Goal: Information Seeking & Learning: Learn about a topic

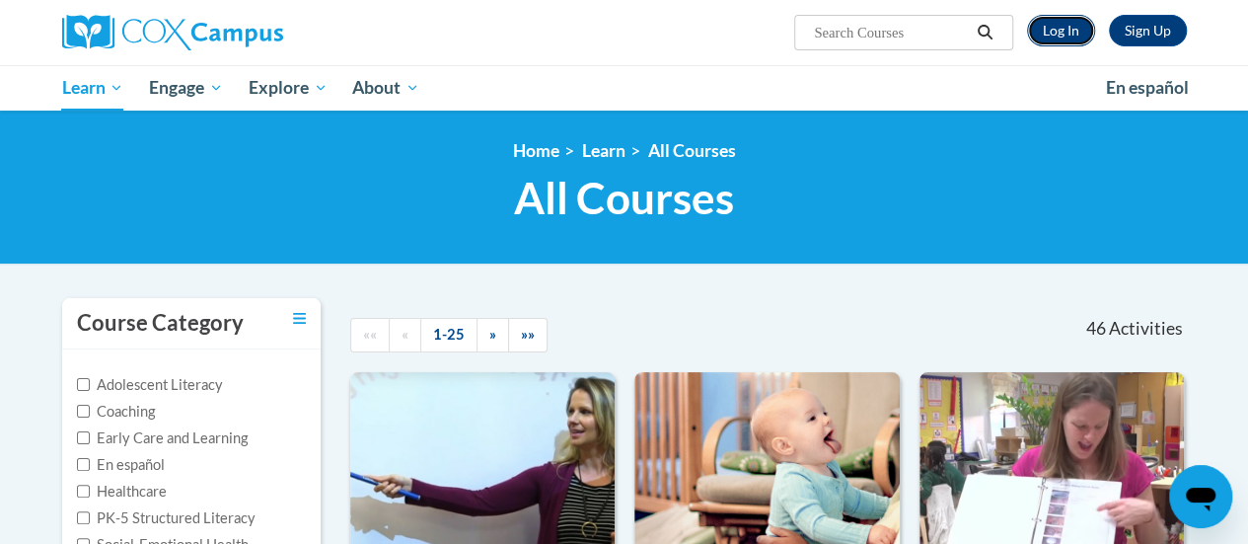
click at [1057, 34] on link "Log In" at bounding box center [1061, 31] width 68 height 32
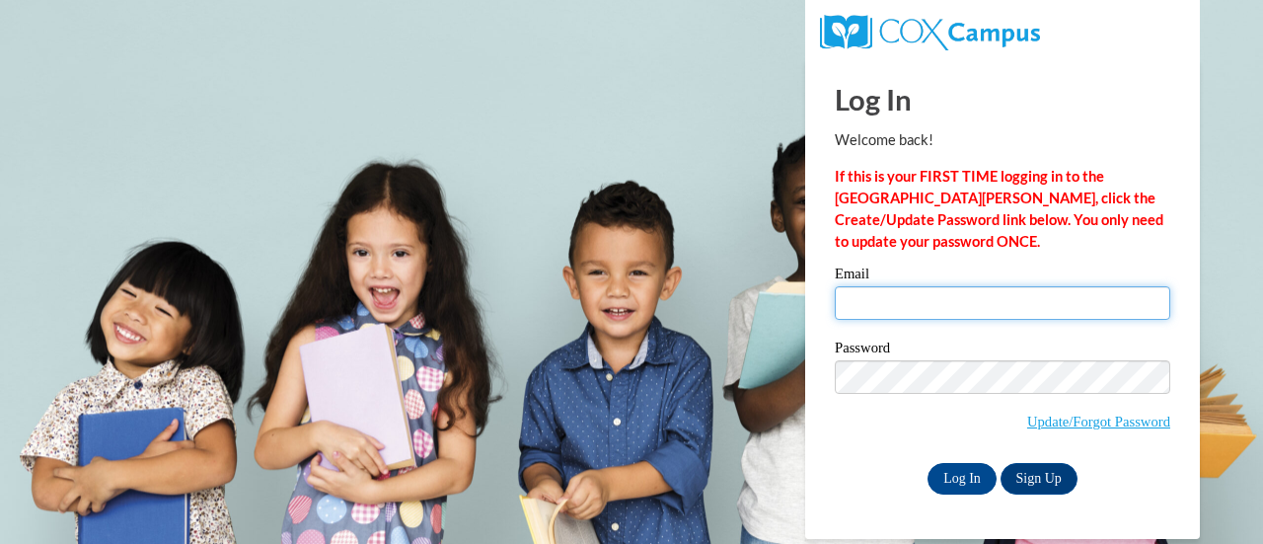
click at [872, 293] on input "Email" at bounding box center [1002, 303] width 335 height 34
type input "rosethidalwin@gmail.com"
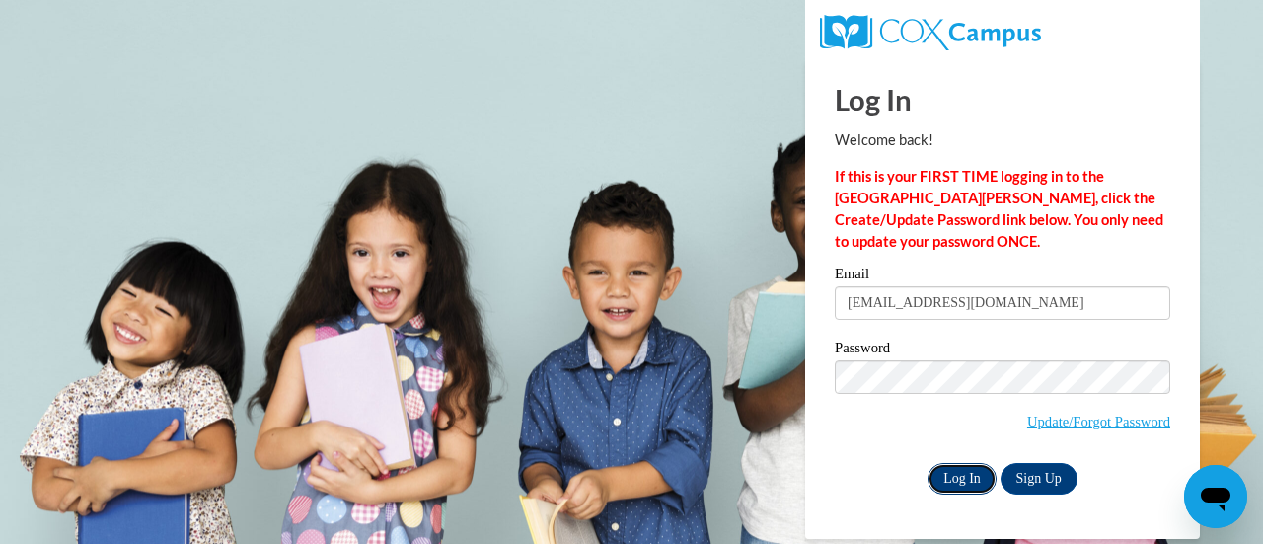
click at [977, 479] on input "Log In" at bounding box center [961, 479] width 69 height 32
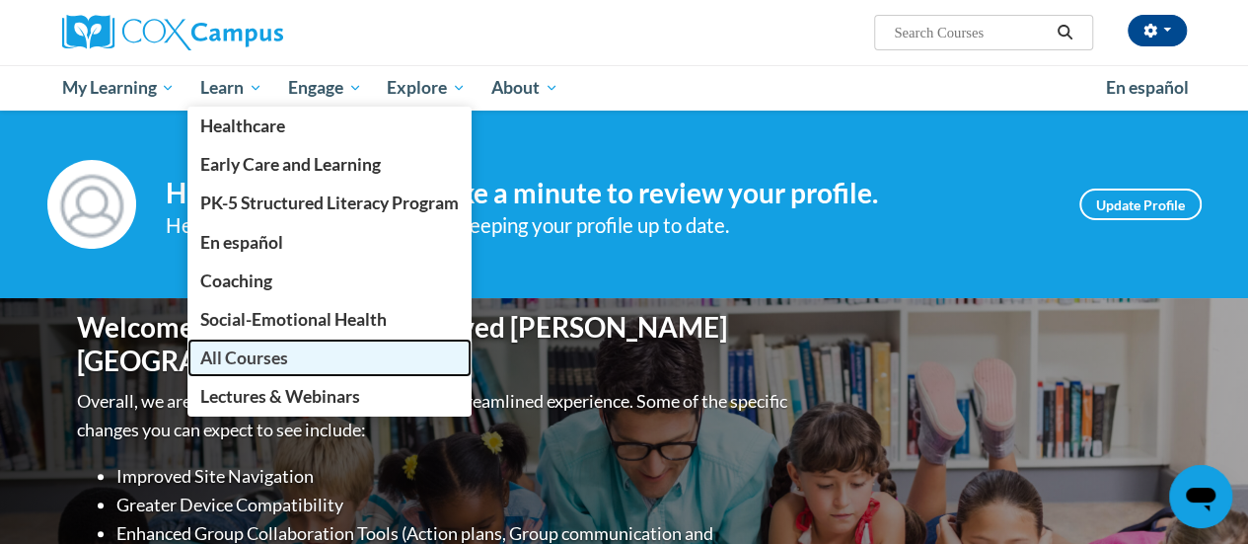
click at [249, 357] on span "All Courses" at bounding box center [244, 357] width 88 height 21
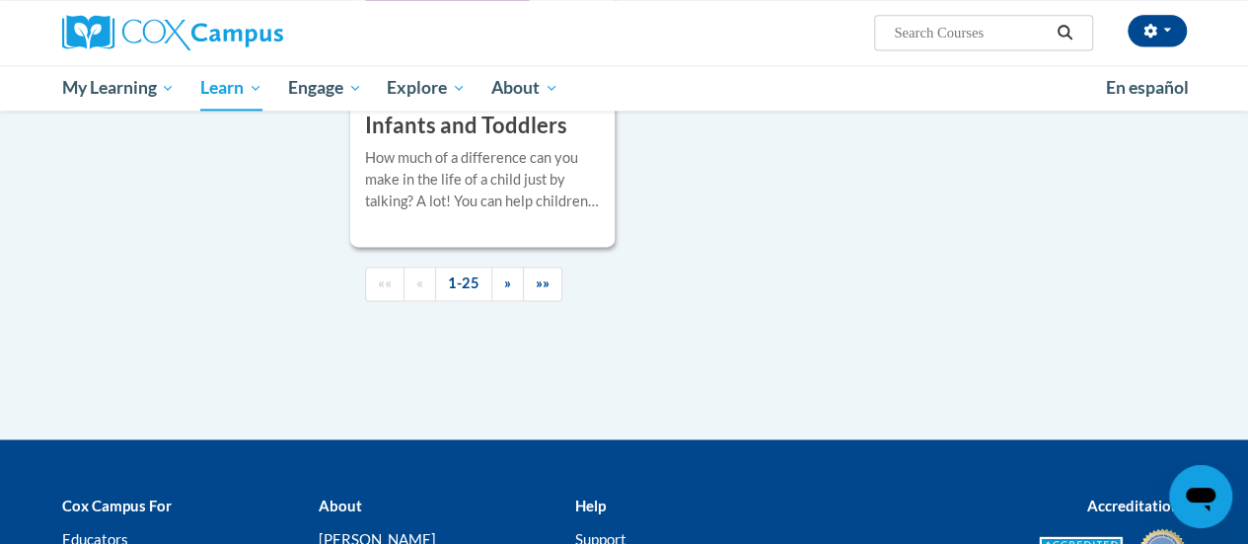
scroll to position [5130, 0]
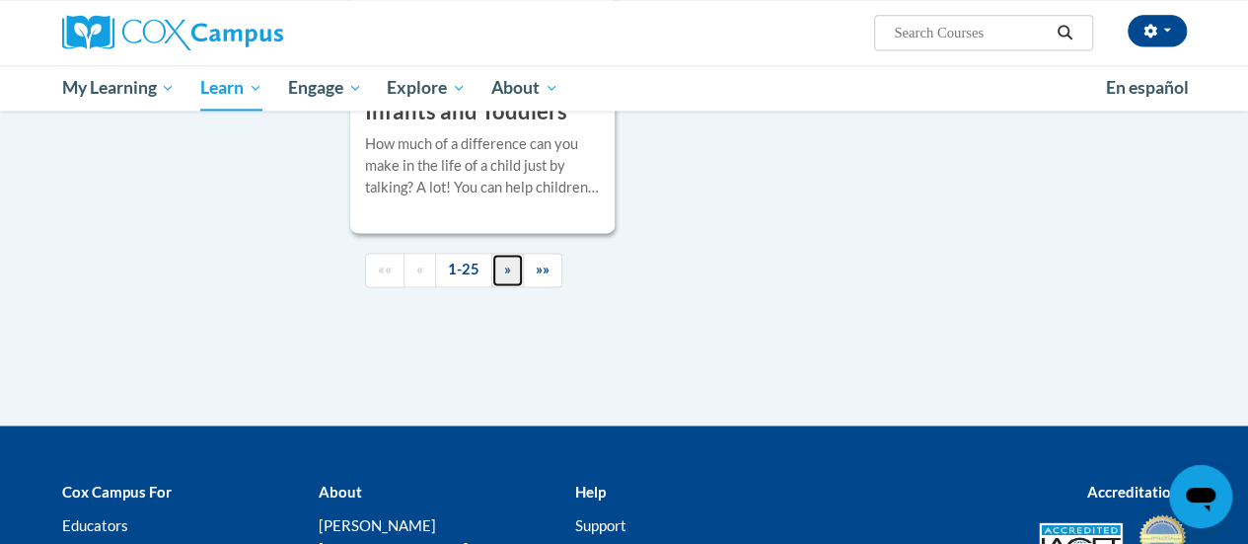
click at [509, 253] on link "»" at bounding box center [507, 270] width 33 height 35
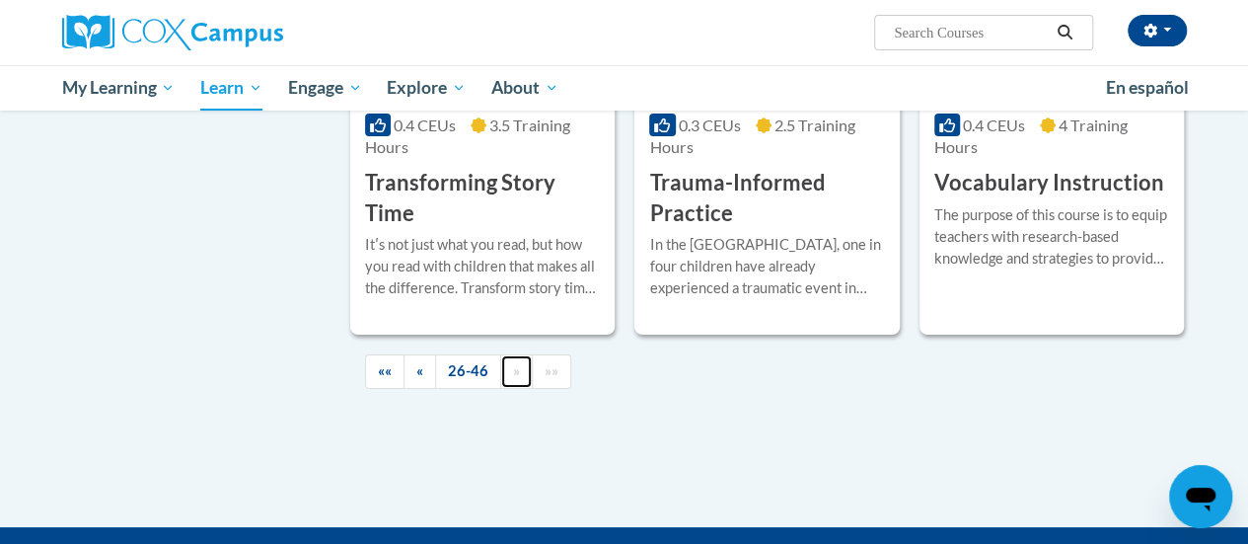
scroll to position [3670, 0]
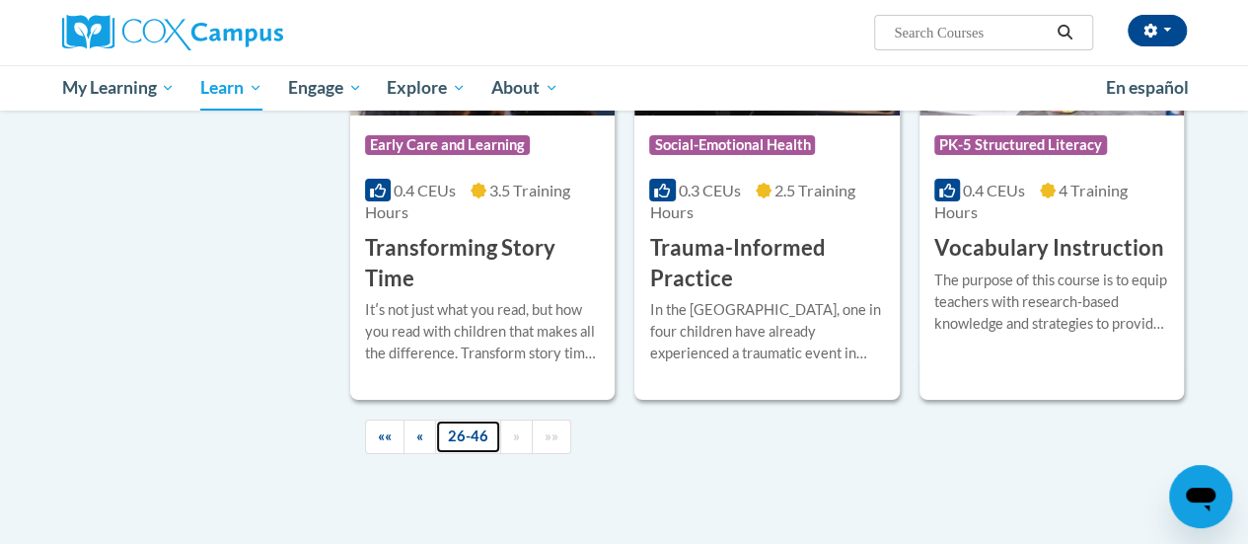
click at [468, 426] on link "26-46" at bounding box center [468, 436] width 66 height 35
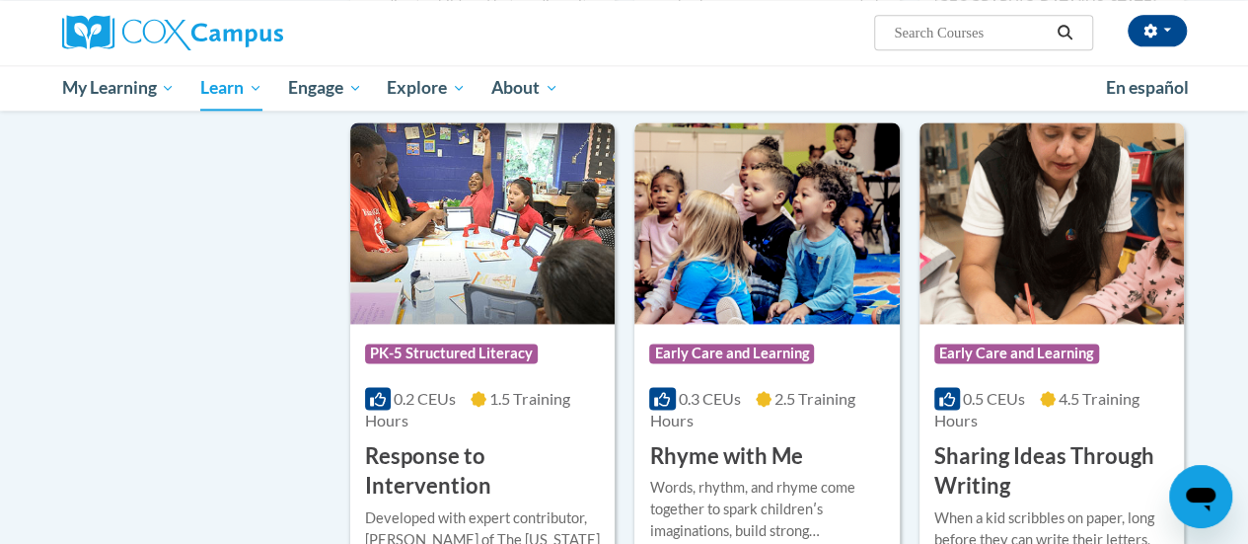
scroll to position [1188, 0]
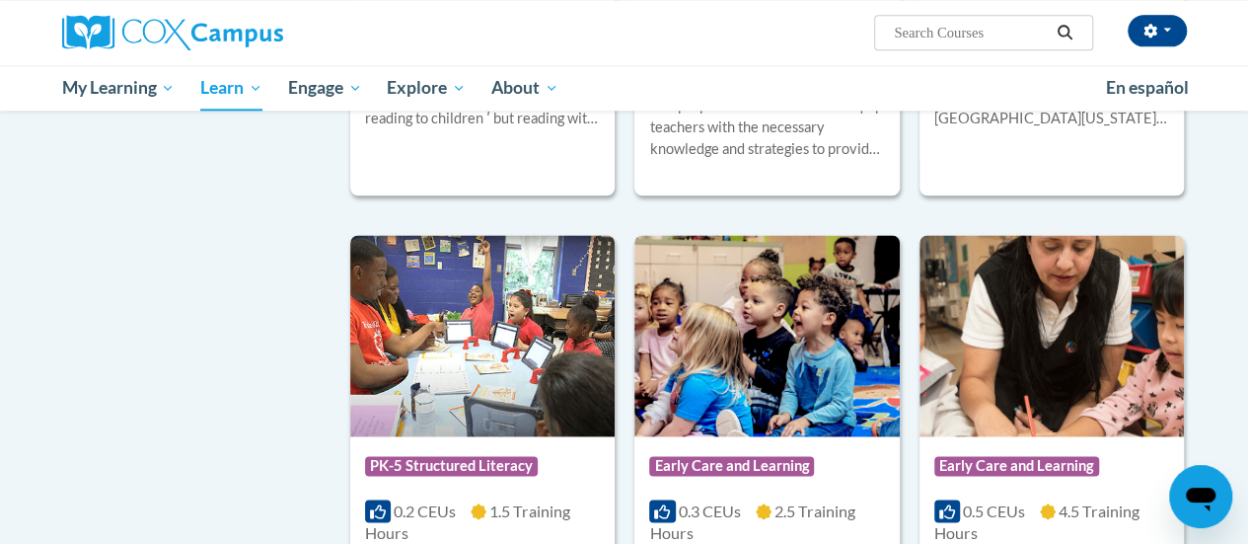
click at [920, 30] on input "Search..." at bounding box center [971, 33] width 158 height 24
type input "Accessing our Students"
click at [1069, 32] on icon "Search" at bounding box center [1065, 32] width 18 height 15
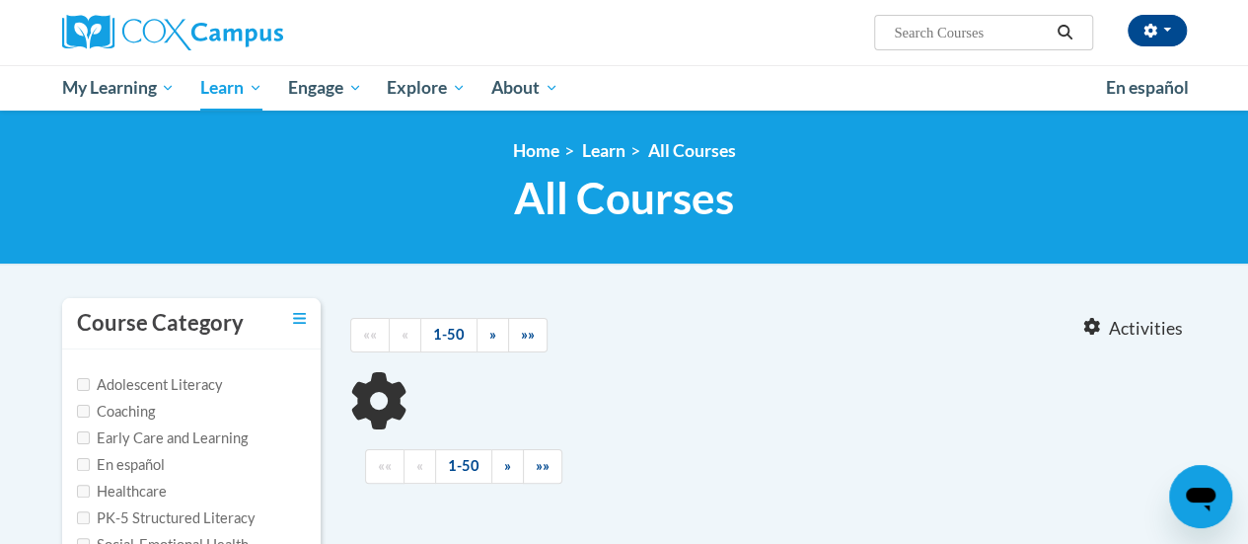
type input "Accessing our Students"
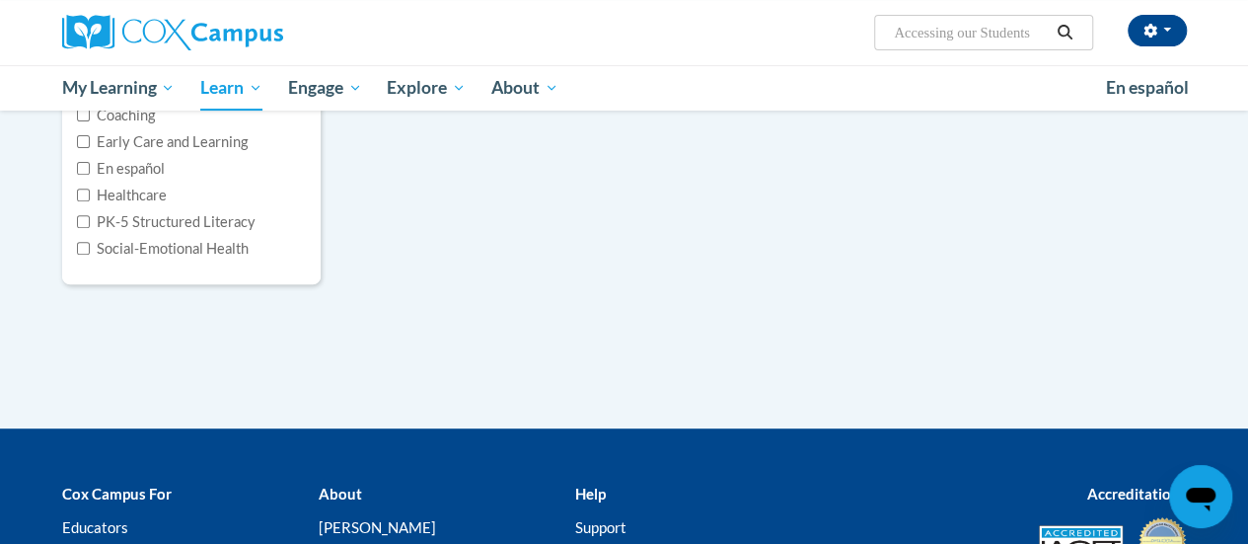
scroll to position [197, 0]
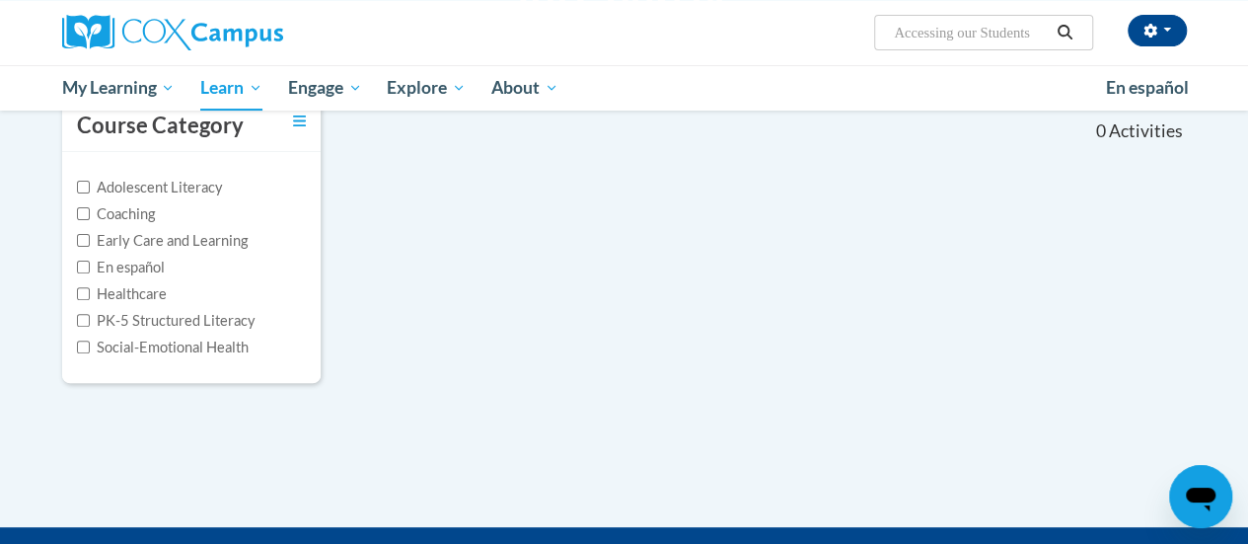
click at [163, 244] on label "Early Care and Learning" at bounding box center [162, 241] width 171 height 22
click at [90, 244] on input "Early Care and Learning" at bounding box center [83, 240] width 13 height 13
checkbox input "true"
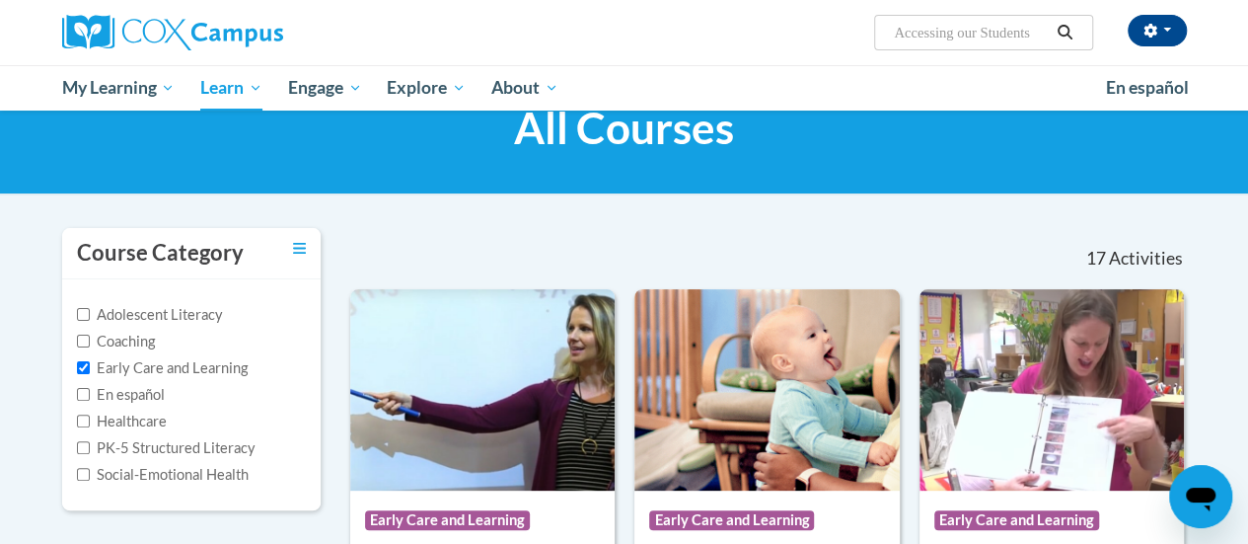
scroll to position [0, 0]
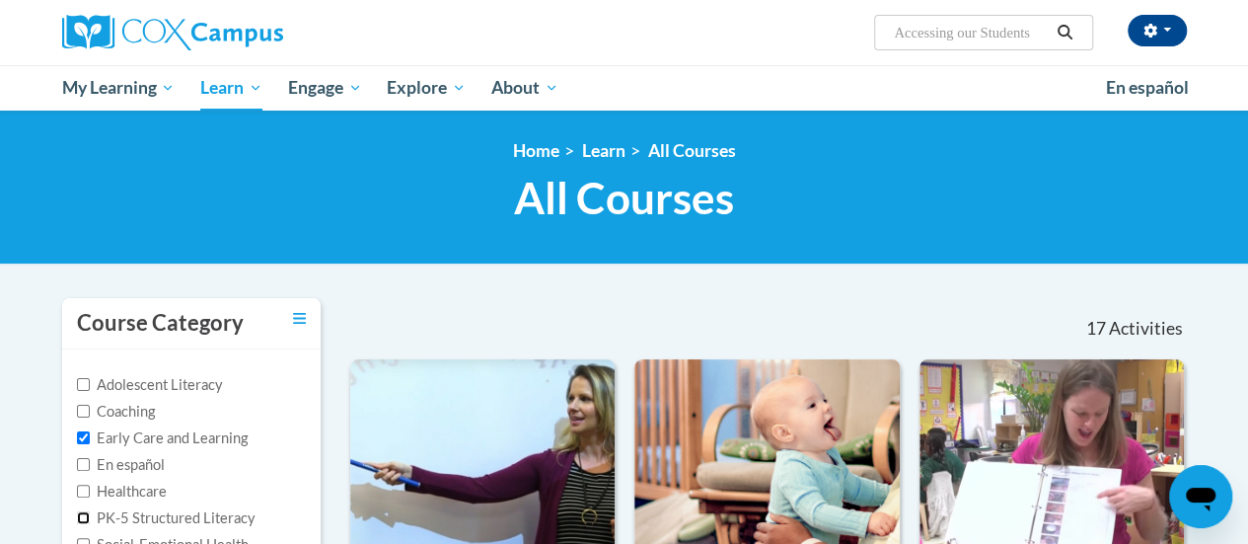
click at [86, 521] on input "PK-5 Structured Literacy" at bounding box center [83, 517] width 13 height 13
checkbox input "true"
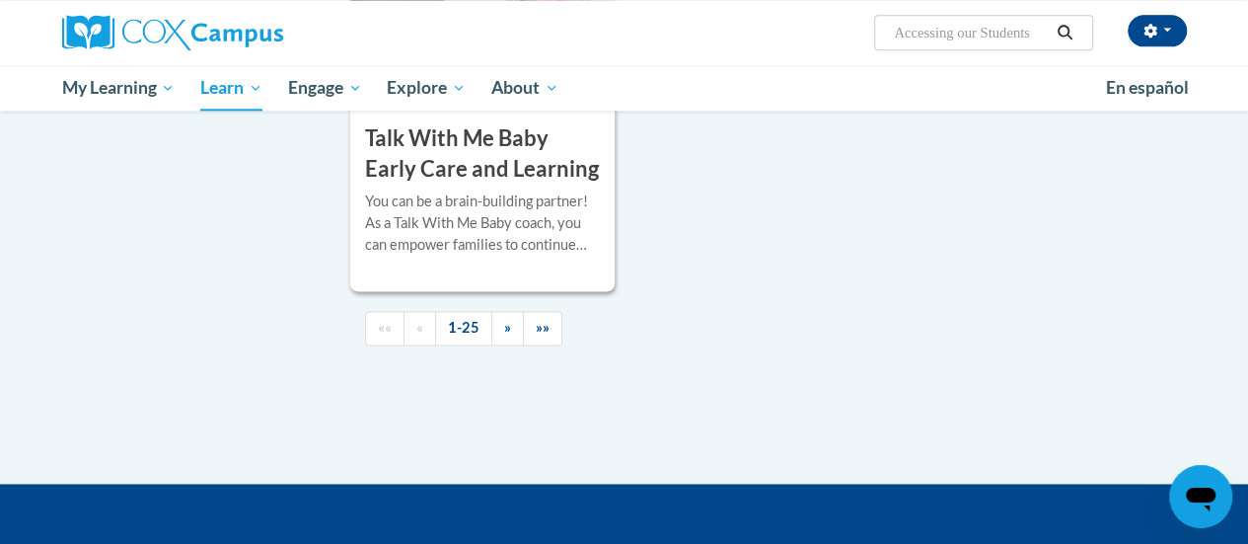
scroll to position [5032, 0]
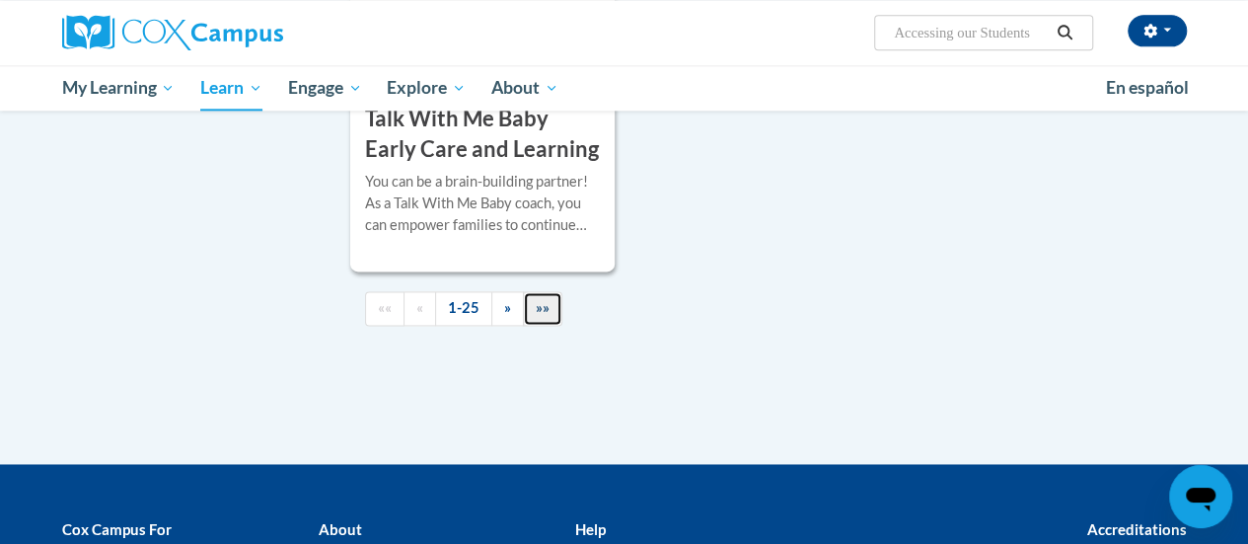
click at [536, 305] on span "»»" at bounding box center [543, 307] width 14 height 17
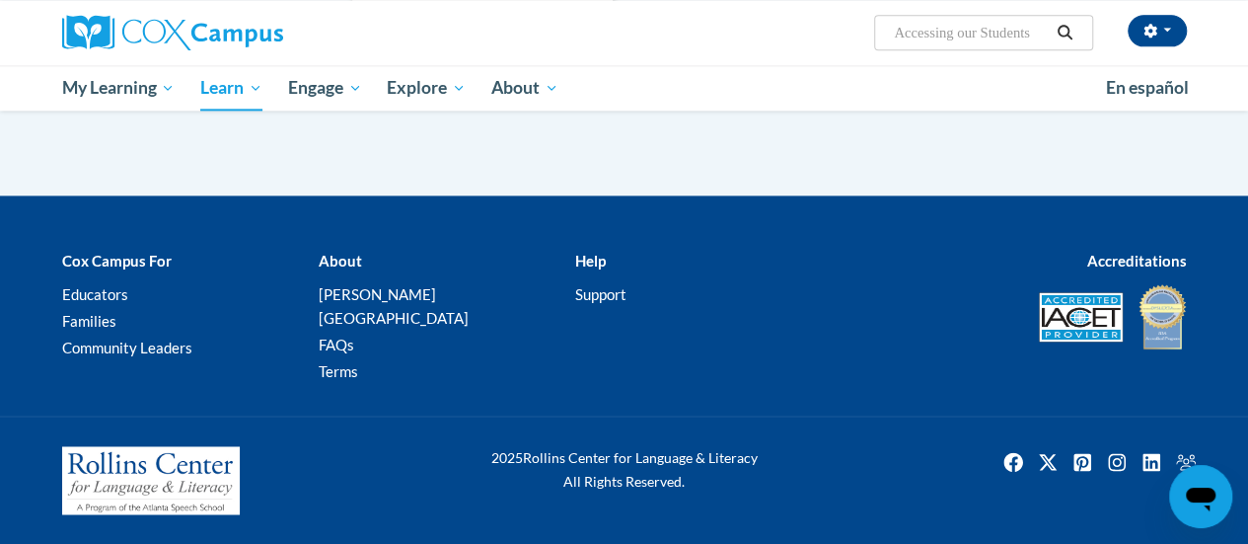
scroll to position [1322, 0]
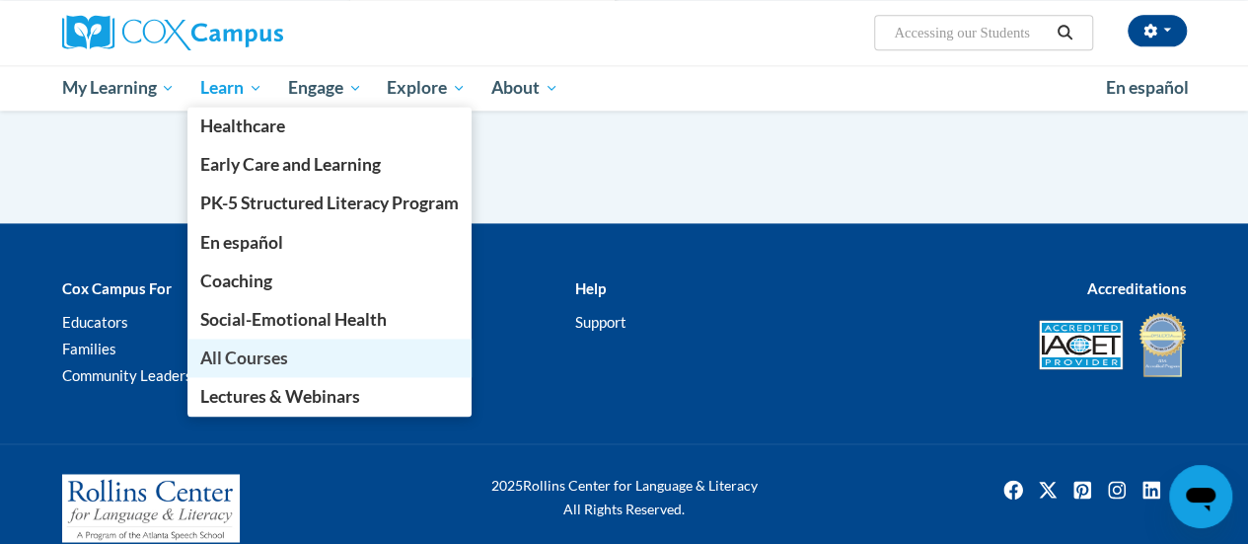
click at [217, 352] on span "All Courses" at bounding box center [244, 357] width 88 height 21
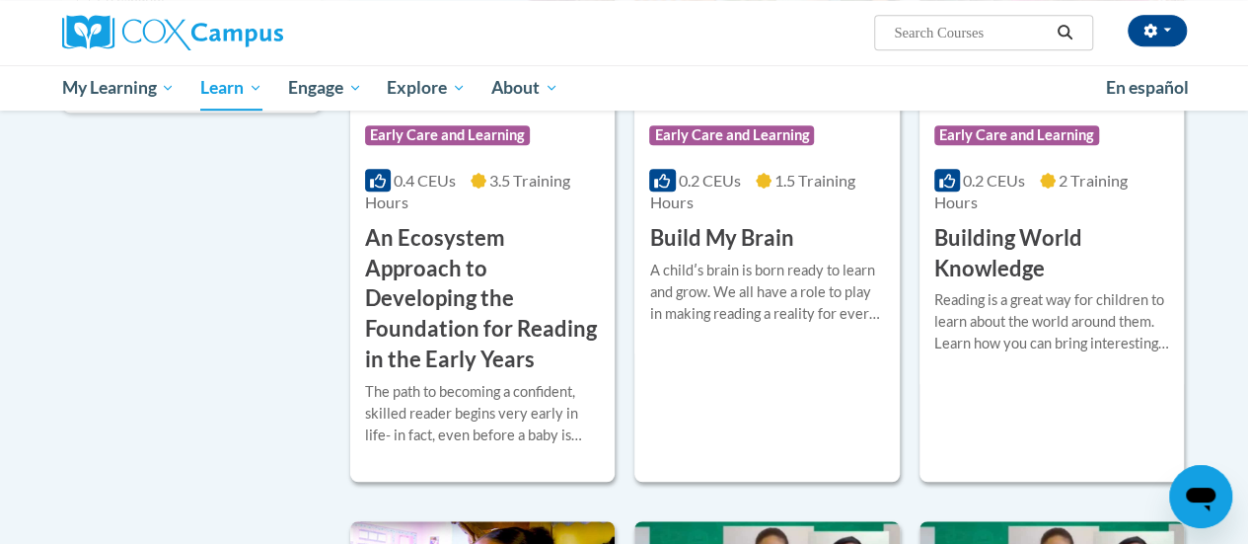
scroll to position [592, 0]
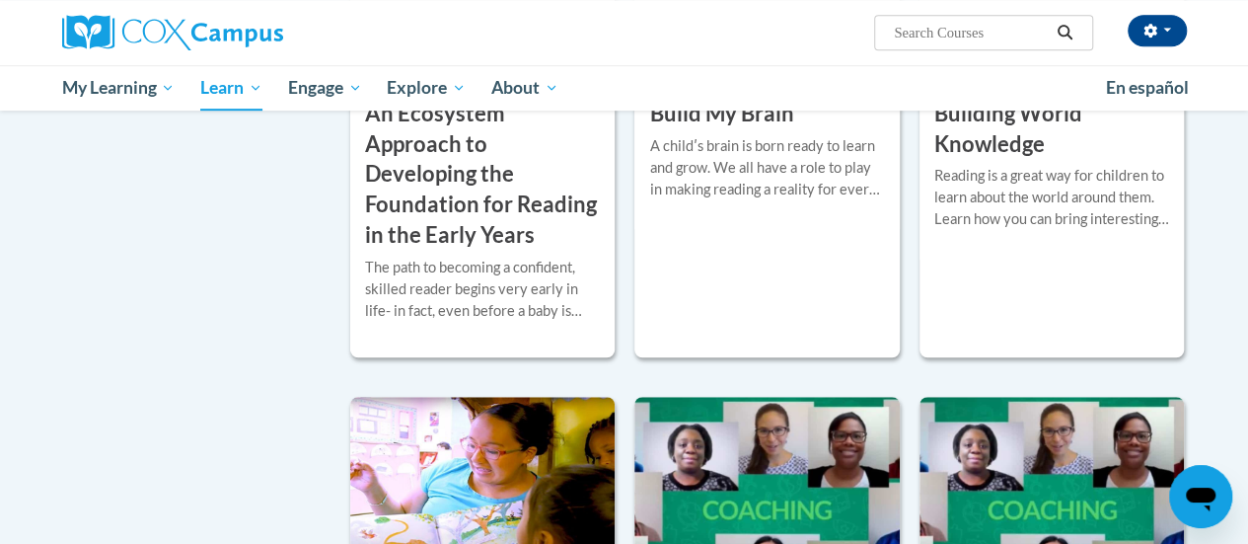
click at [914, 38] on input "Search..." at bounding box center [971, 33] width 158 height 24
type input "assessing our children"
click at [1065, 37] on icon "Search" at bounding box center [1065, 32] width 18 height 15
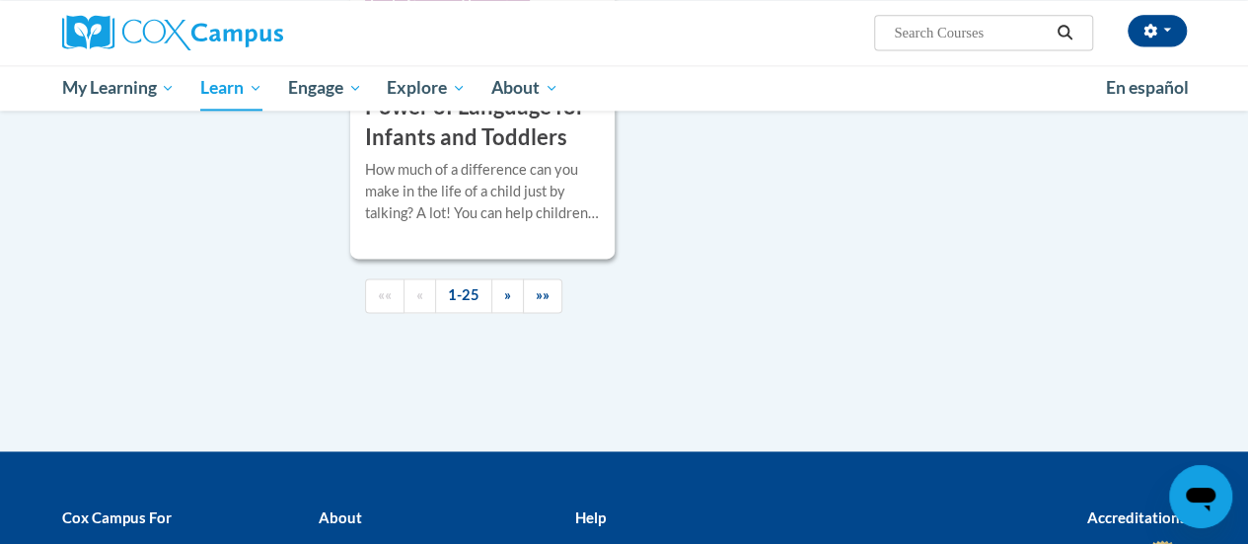
scroll to position [5130, 0]
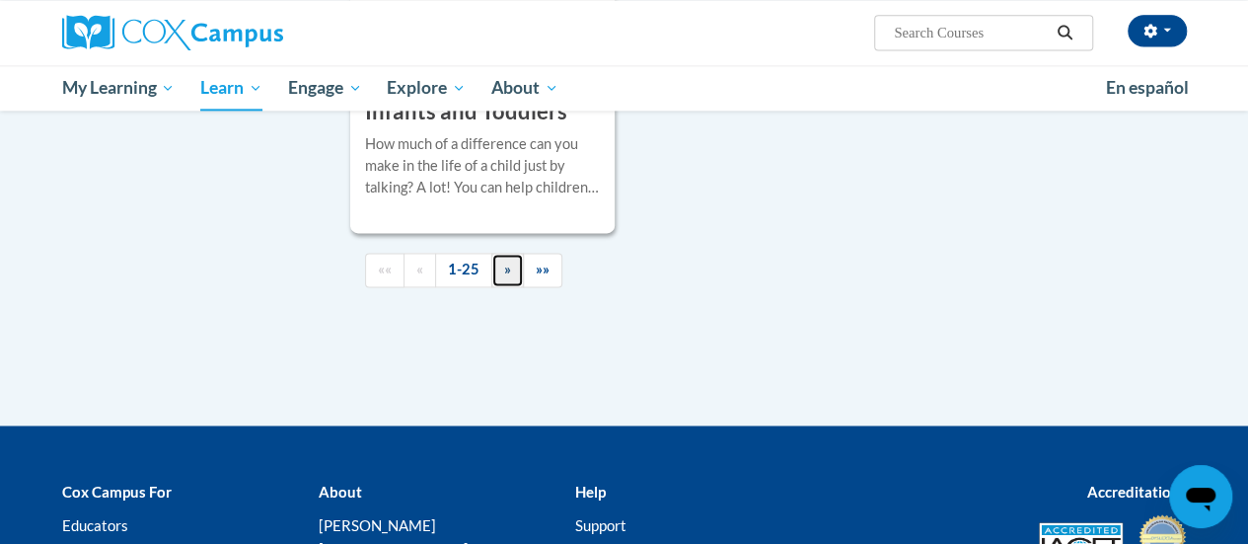
click at [505, 260] on span "»" at bounding box center [507, 268] width 7 height 17
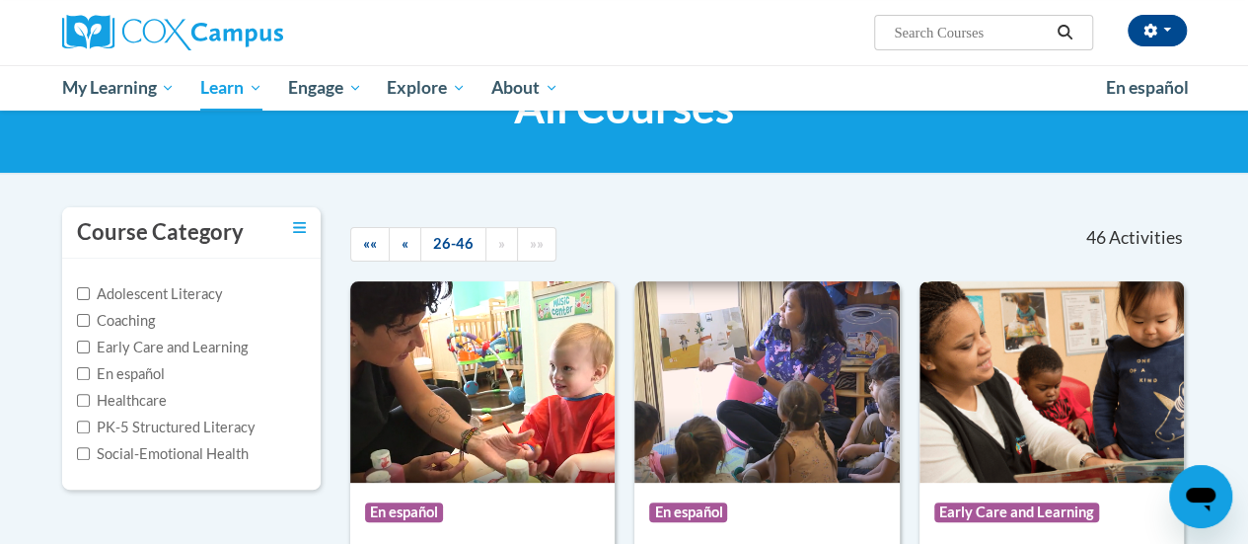
scroll to position [0, 0]
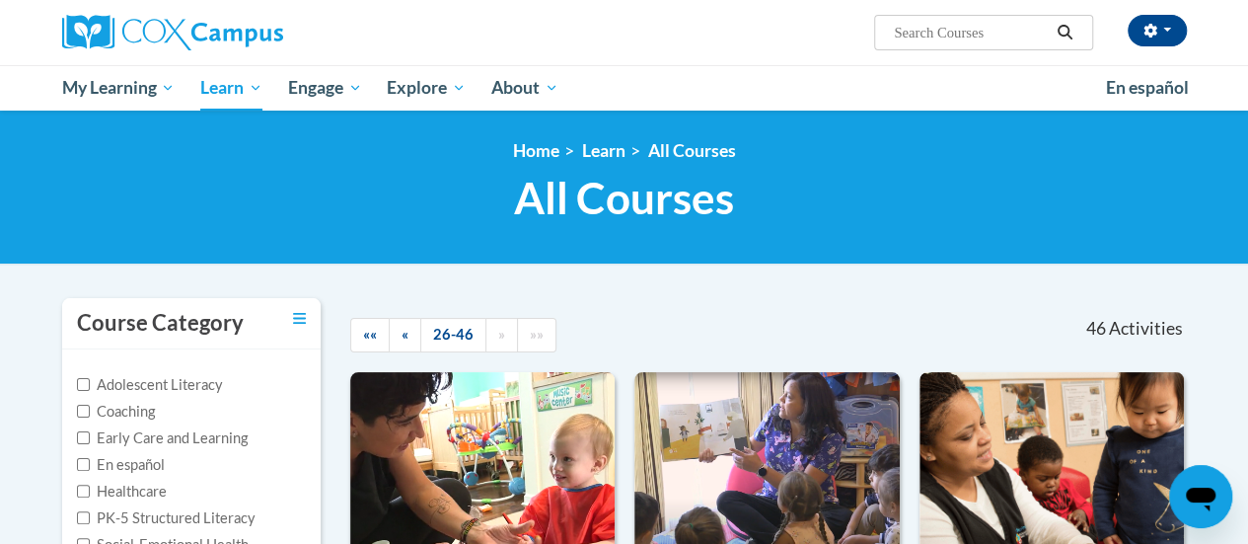
click at [894, 42] on input "Search..." at bounding box center [971, 33] width 158 height 24
type input "Assessing i"
click at [403, 338] on span "«" at bounding box center [405, 334] width 7 height 17
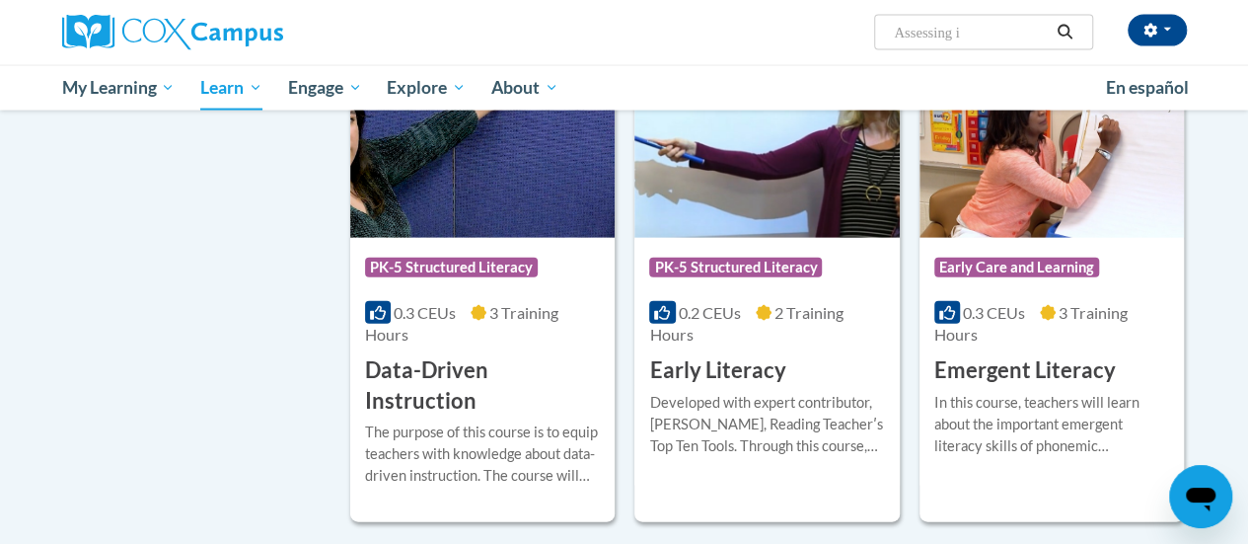
scroll to position [2171, 0]
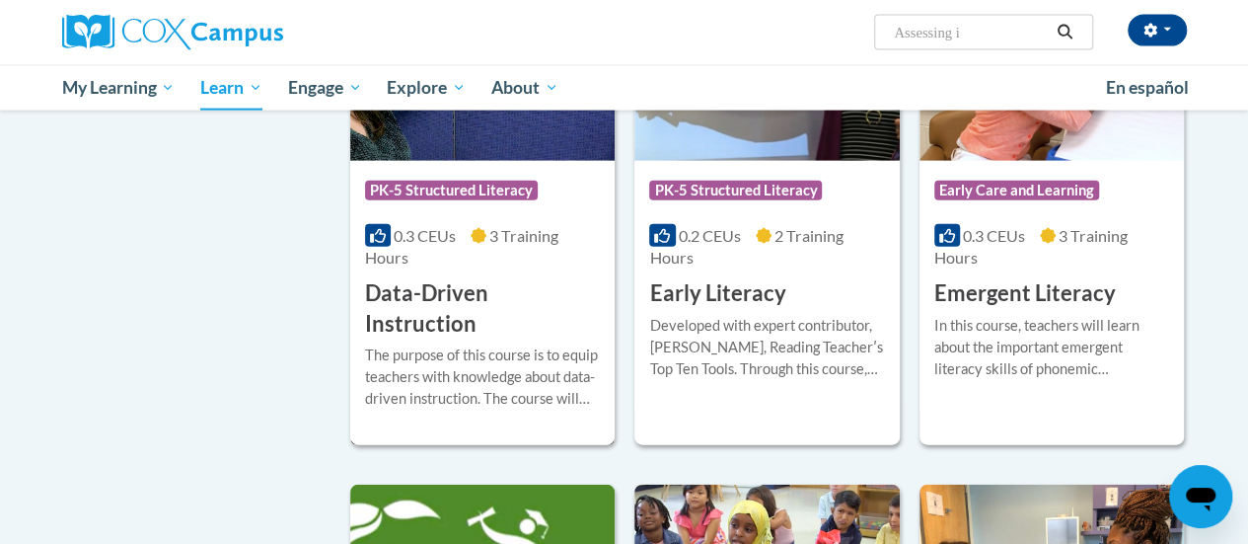
click at [493, 294] on h3 "Data-Driven Instruction" at bounding box center [482, 308] width 235 height 61
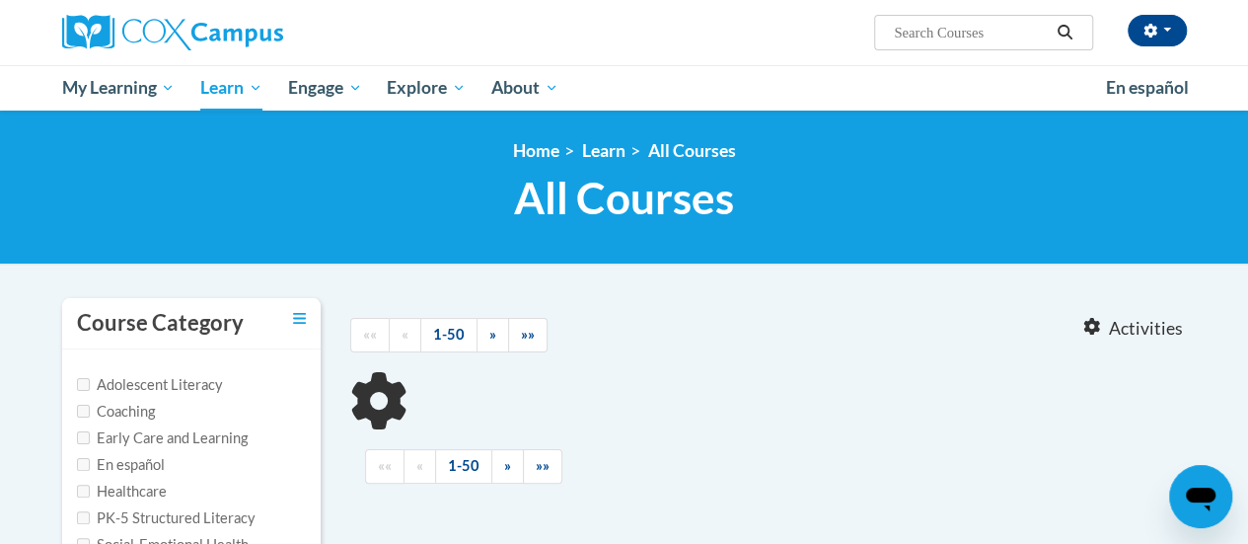
type input "assessing our children"
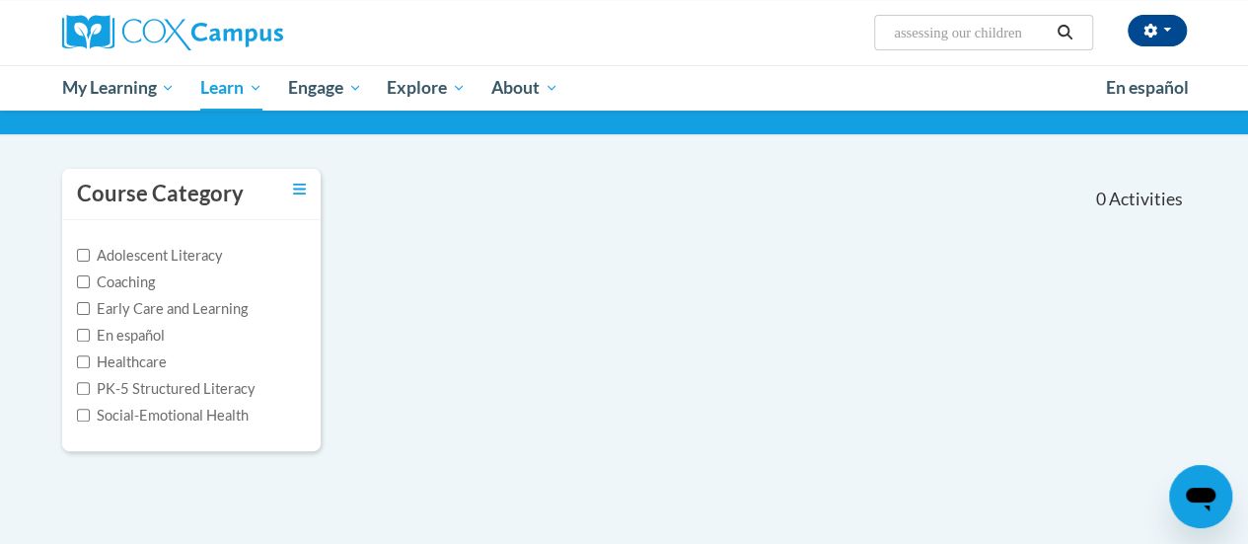
scroll to position [99, 0]
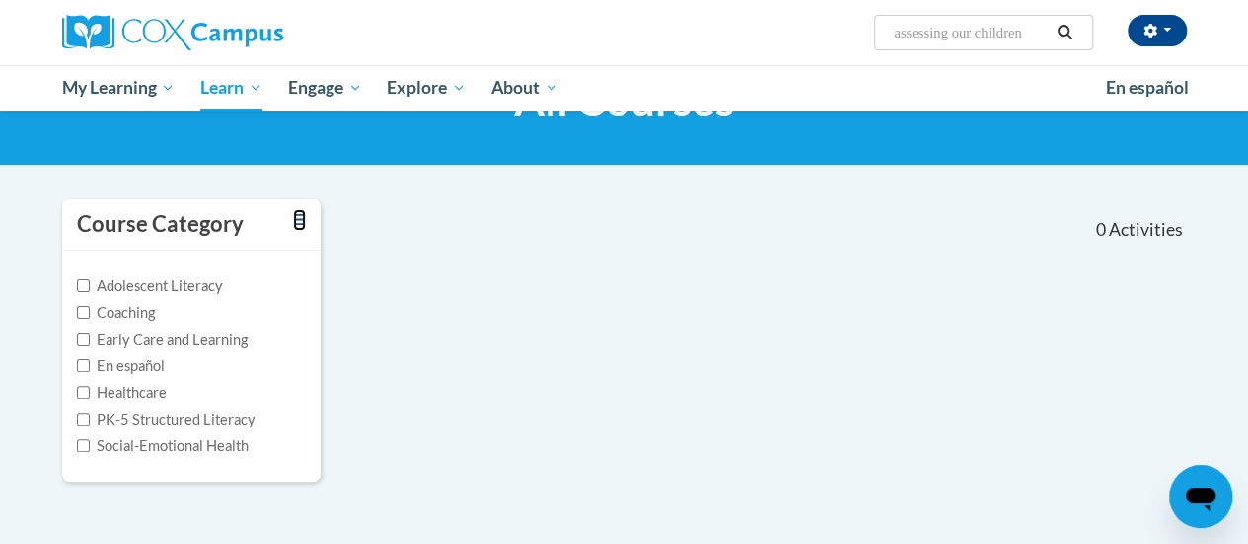
click at [300, 222] on icon "Toggle collapse" at bounding box center [299, 219] width 13 height 15
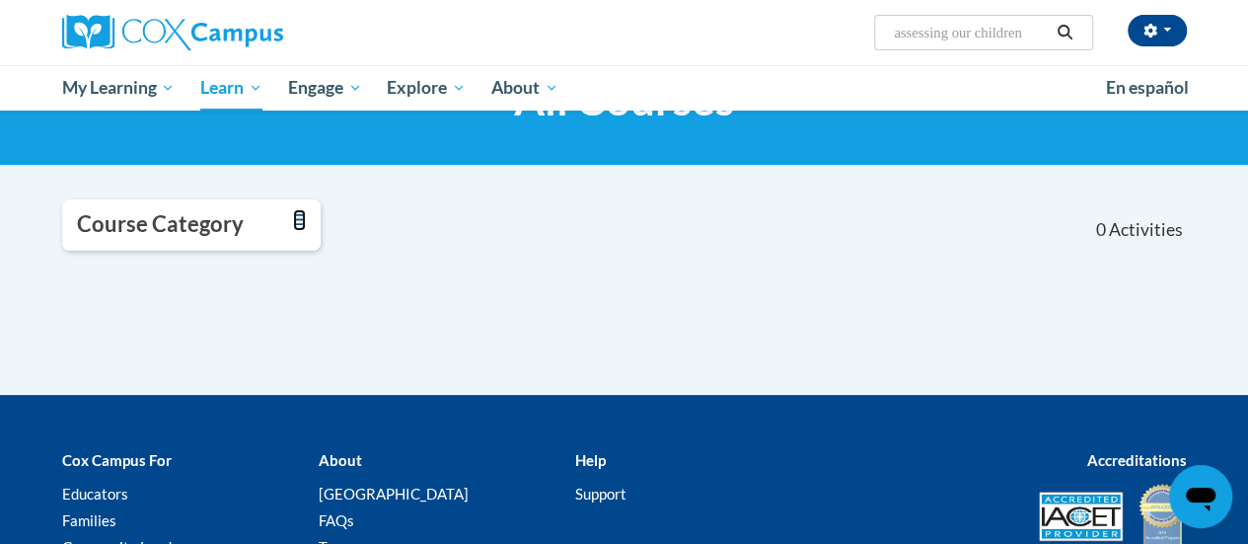
click at [300, 222] on icon "Toggle collapse" at bounding box center [299, 219] width 13 height 15
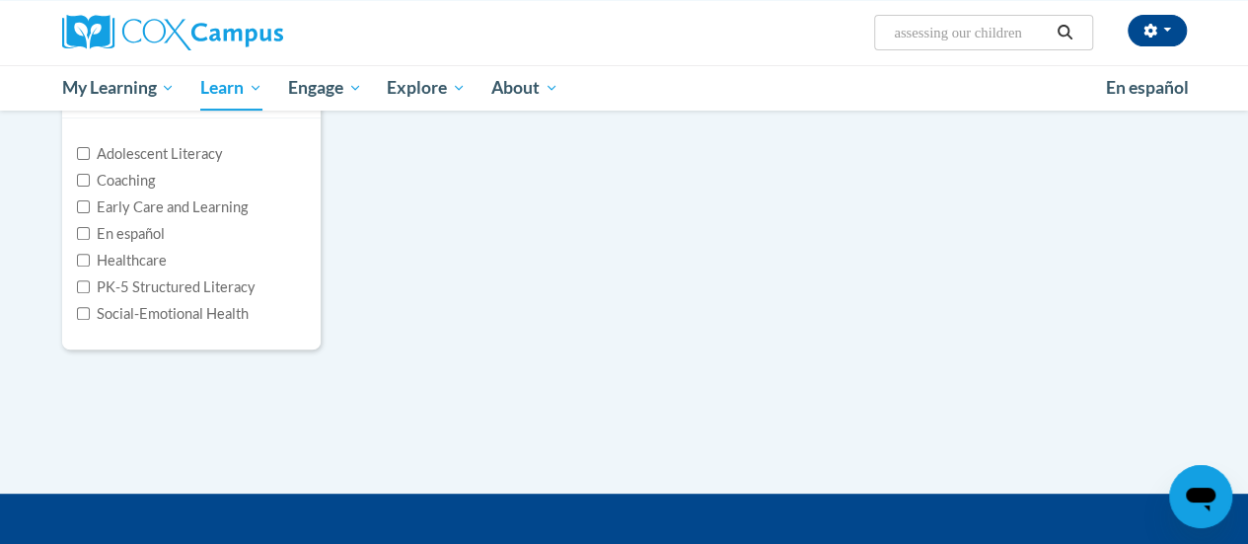
scroll to position [197, 0]
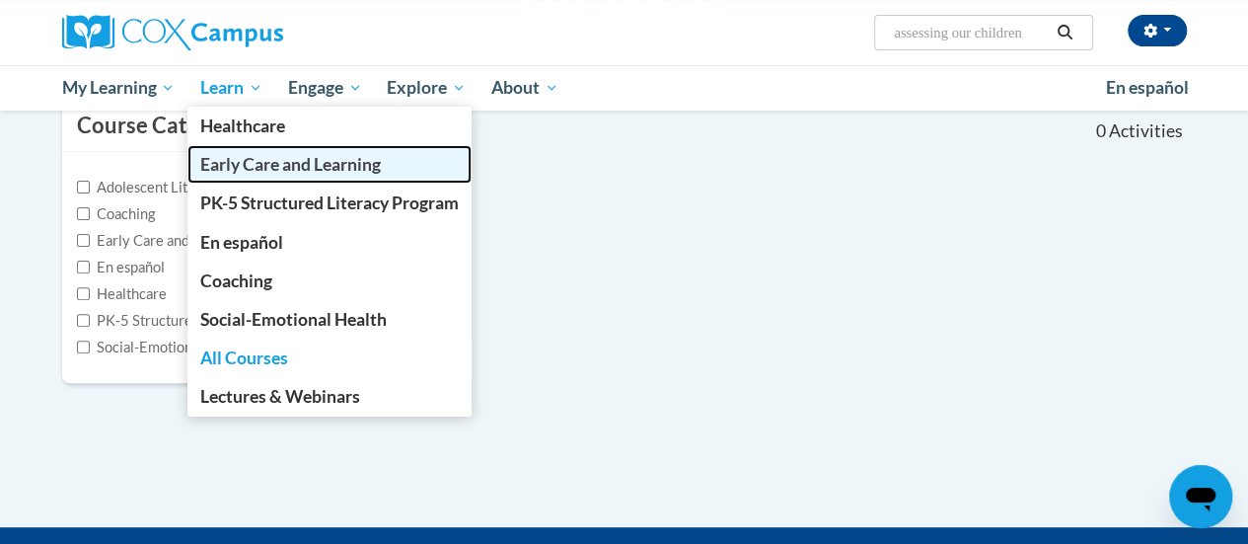
click at [312, 167] on span "Early Care and Learning" at bounding box center [290, 164] width 181 height 21
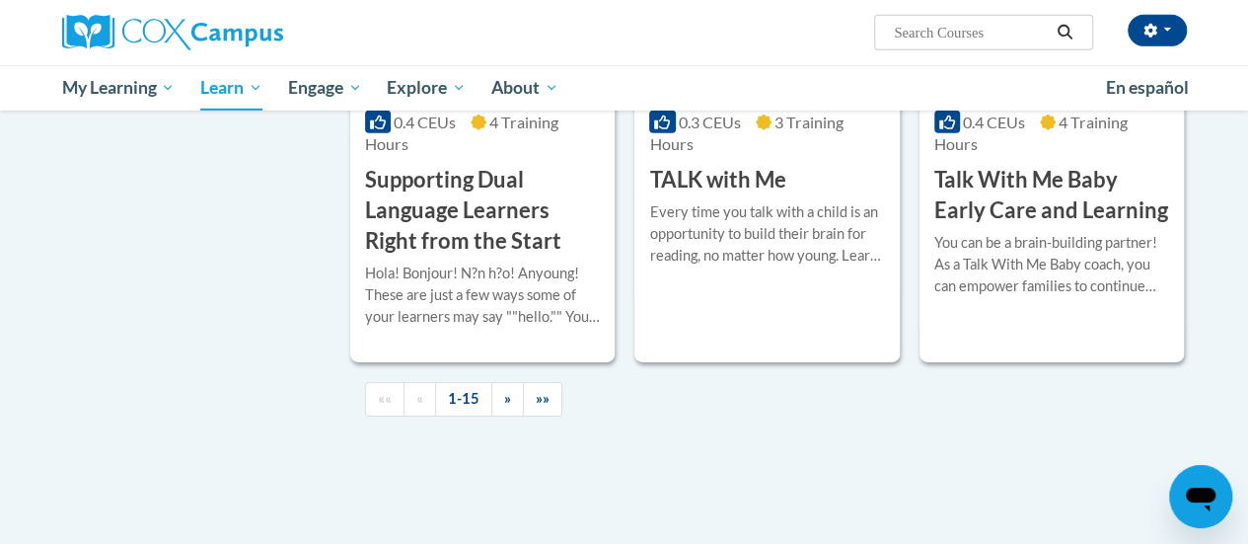
scroll to position [3058, 0]
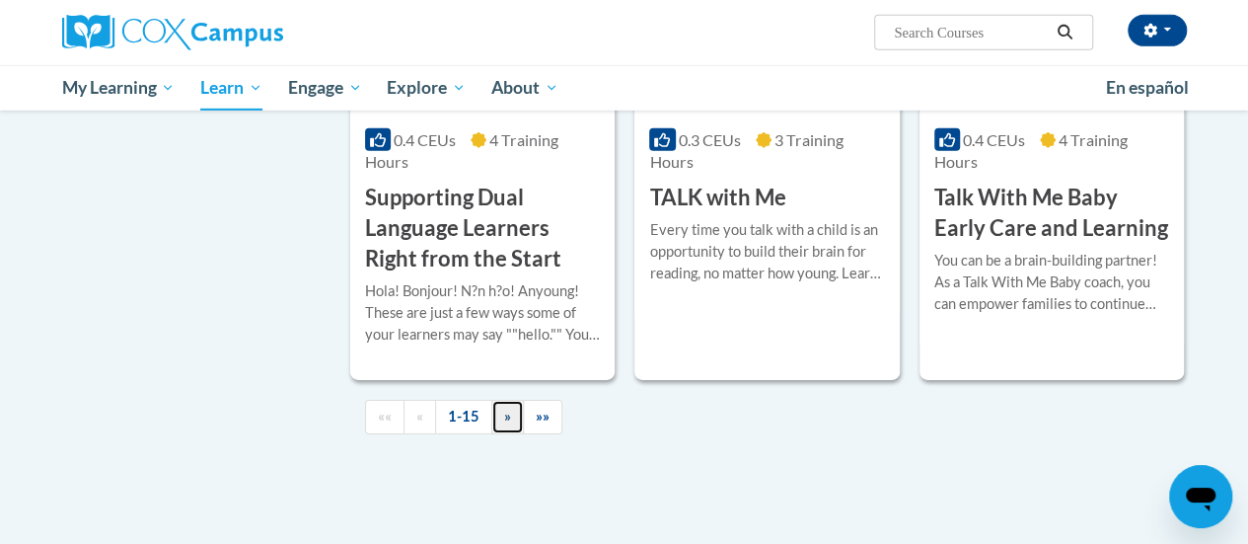
click at [505, 416] on span "»" at bounding box center [507, 415] width 7 height 17
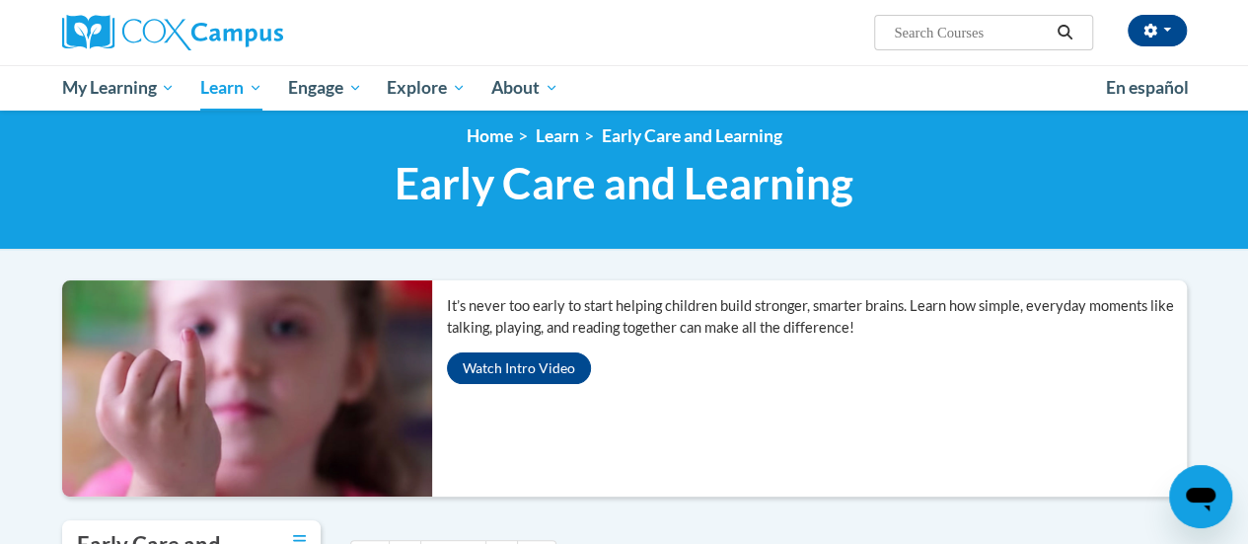
scroll to position [0, 0]
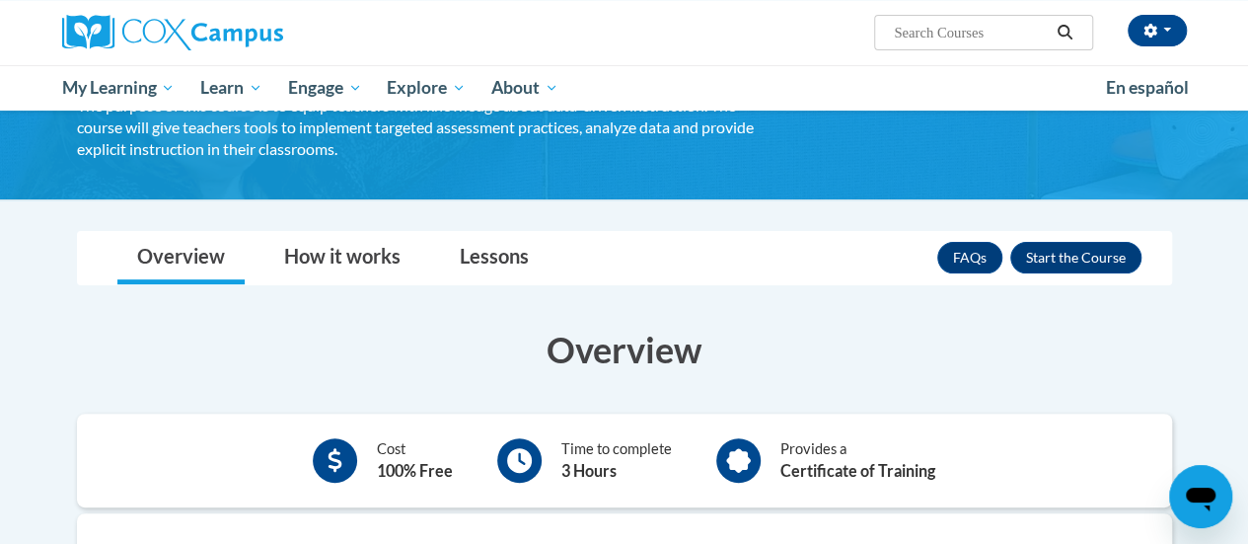
scroll to position [296, 0]
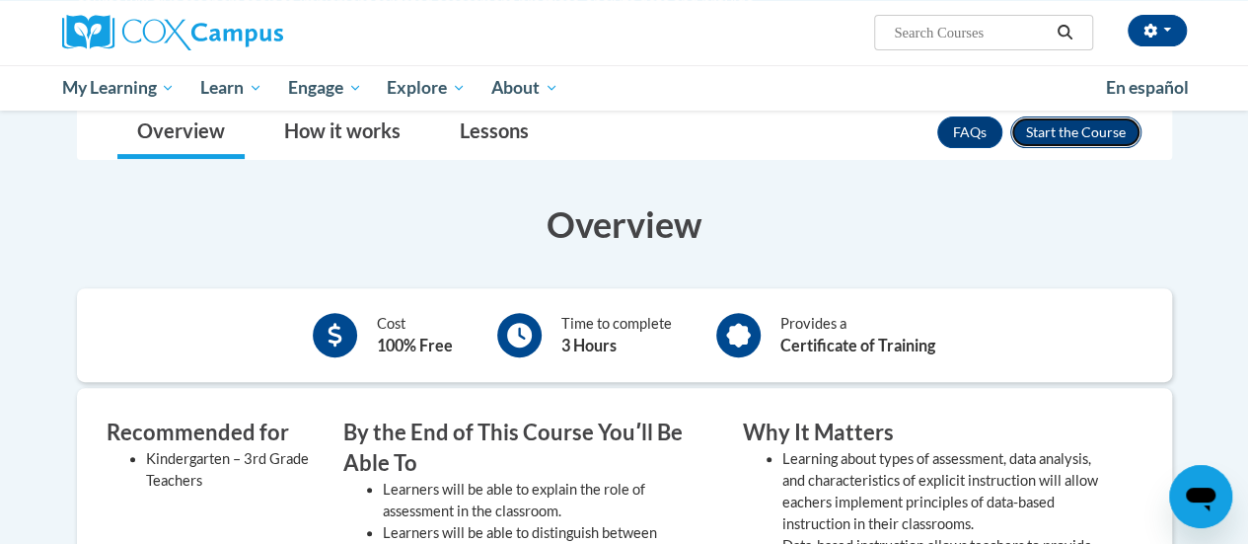
click at [1044, 138] on button "Enroll" at bounding box center [1075, 132] width 131 height 32
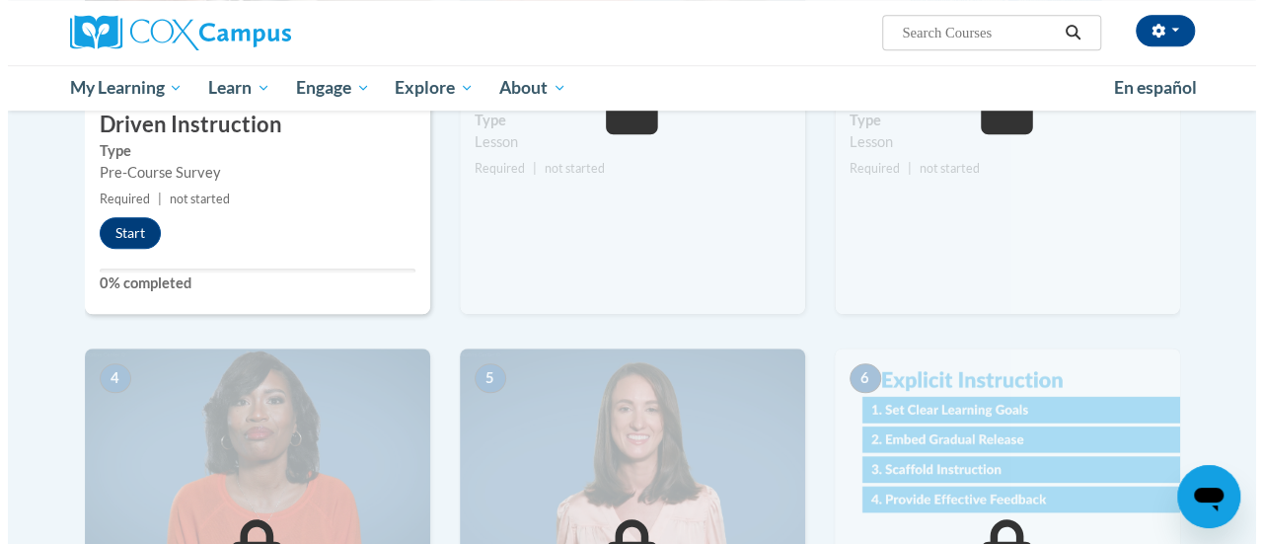
scroll to position [592, 0]
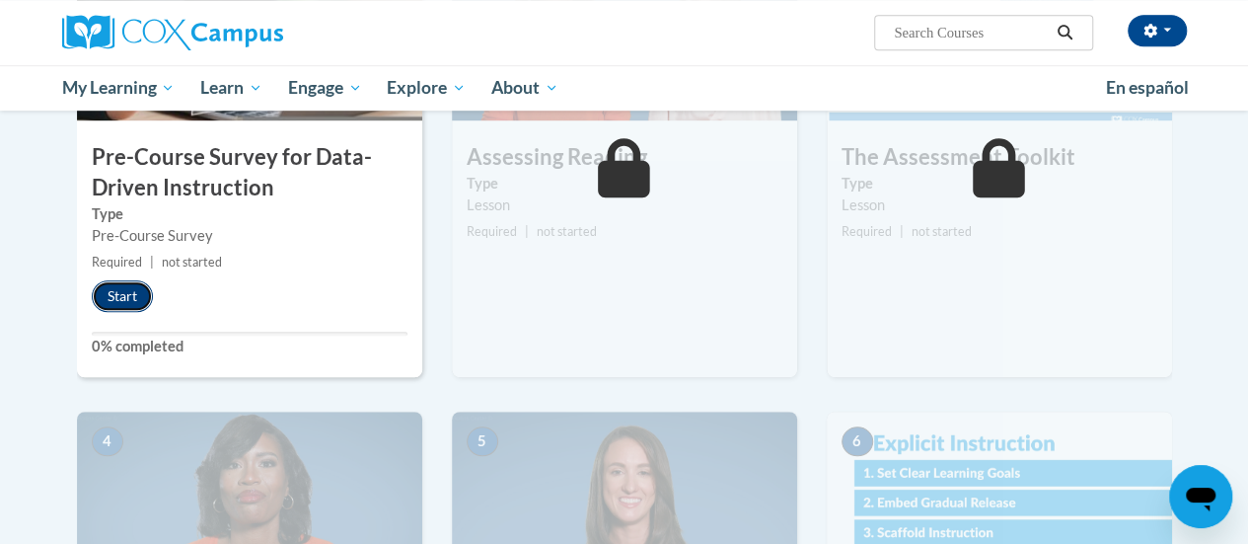
click at [142, 302] on button "Start" at bounding box center [122, 296] width 61 height 32
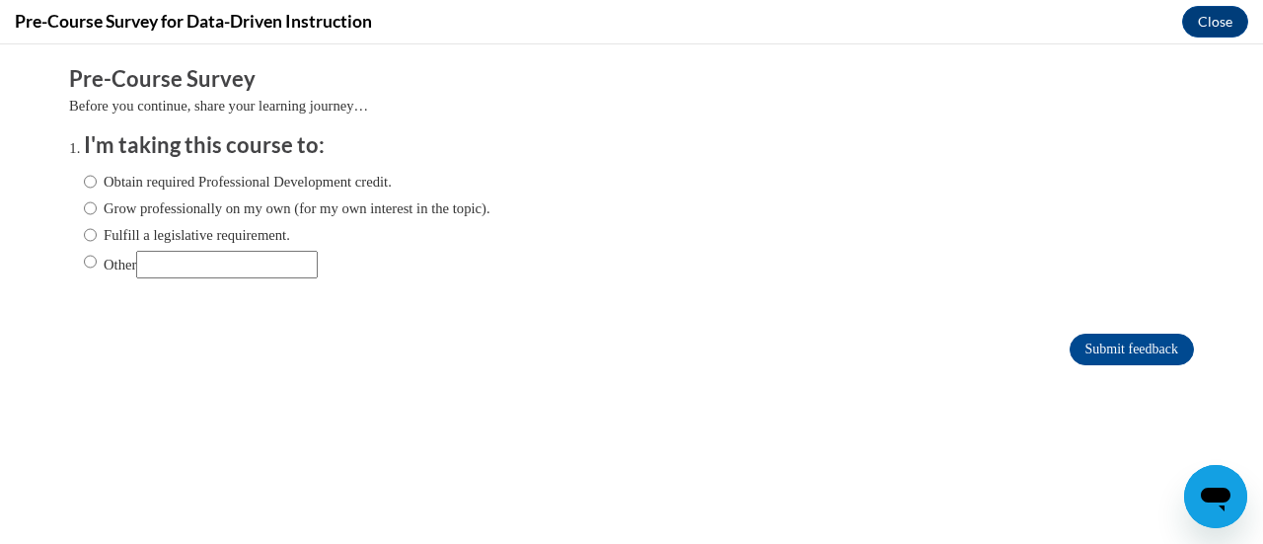
scroll to position [0, 0]
click at [84, 182] on input "Obtain required Professional Development credit." at bounding box center [90, 182] width 13 height 22
radio input "true"
click at [1085, 350] on input "Submit feedback" at bounding box center [1131, 349] width 124 height 32
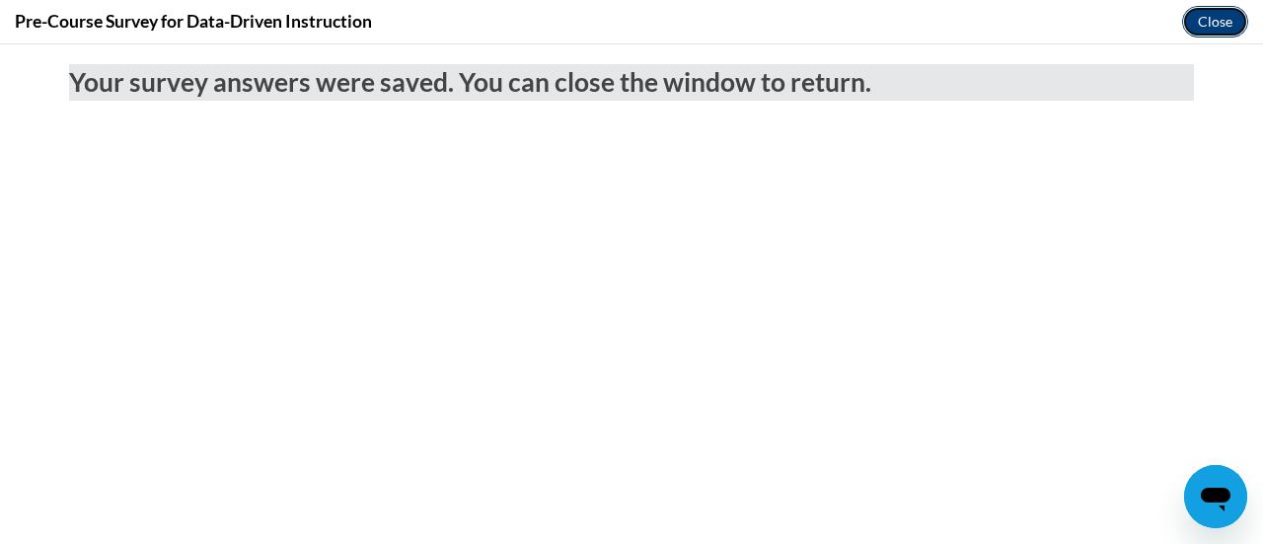
click at [1219, 28] on button "Close" at bounding box center [1215, 22] width 66 height 32
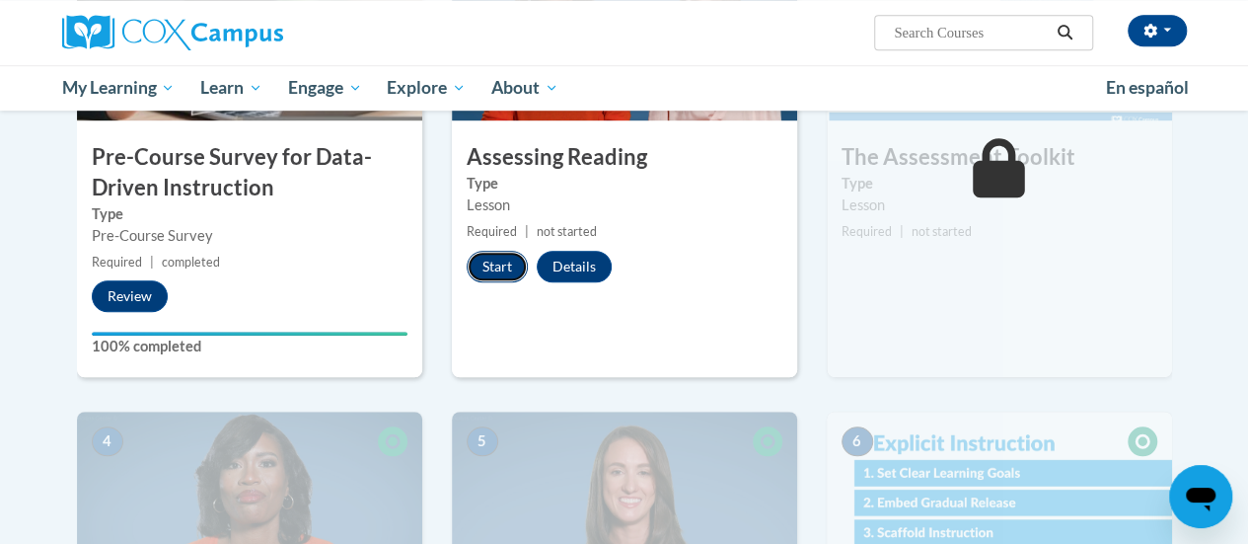
click at [498, 261] on button "Start" at bounding box center [497, 267] width 61 height 32
